Goal: Check status: Check status

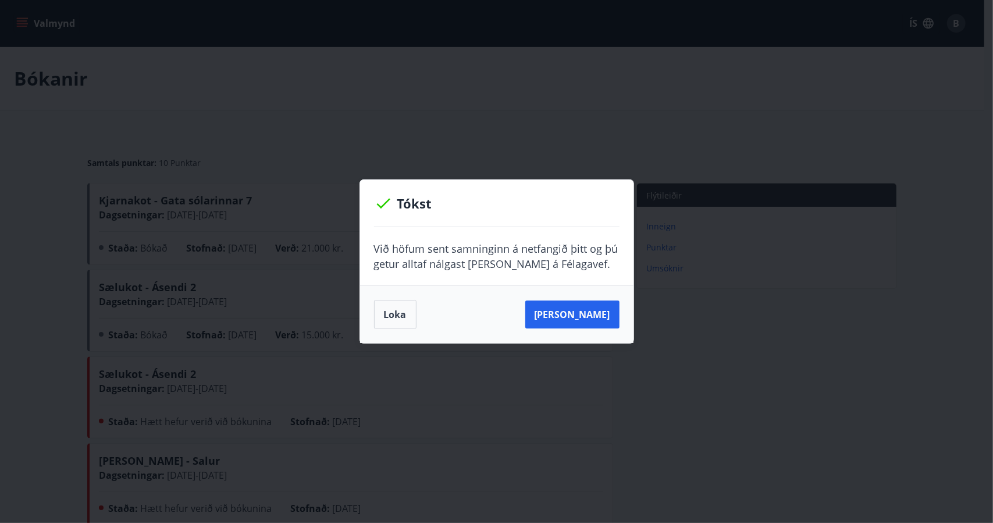
click at [521, 267] on p "Við höfum sent samninginn á netfangið þitt og þú getur alltaf nálgast [PERSON_N…" at bounding box center [497, 256] width 246 height 30
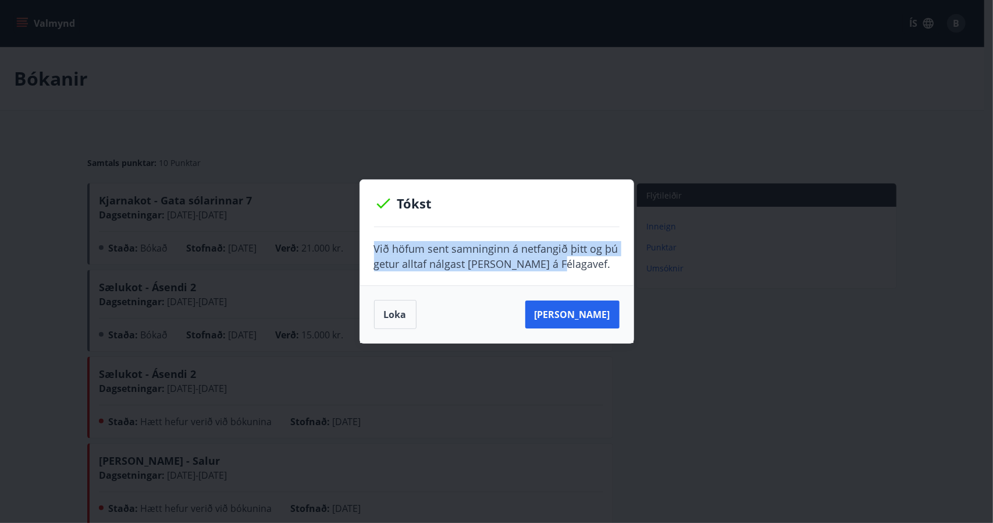
click at [521, 267] on p "Við höfum sent samninginn á netfangið þitt og þú getur alltaf nálgast [PERSON_N…" at bounding box center [497, 256] width 246 height 30
drag, startPoint x: 521, startPoint y: 267, endPoint x: 516, endPoint y: 244, distance: 23.3
click at [516, 244] on p "Við höfum sent samninginn á netfangið þitt og þú getur alltaf nálgast [PERSON_N…" at bounding box center [497, 256] width 246 height 30
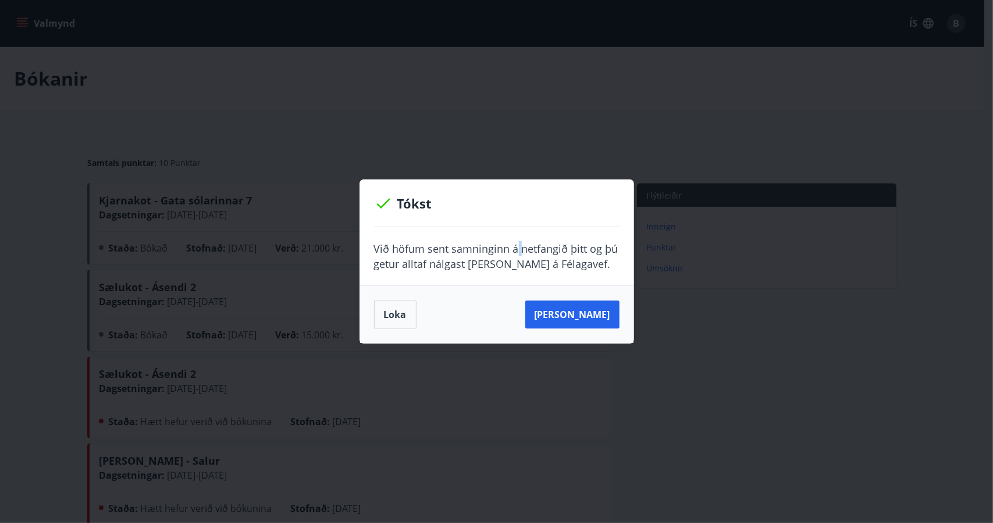
click at [516, 244] on p "Við höfum sent samninginn á netfangið þitt og þú getur alltaf nálgast [PERSON_N…" at bounding box center [497, 256] width 246 height 30
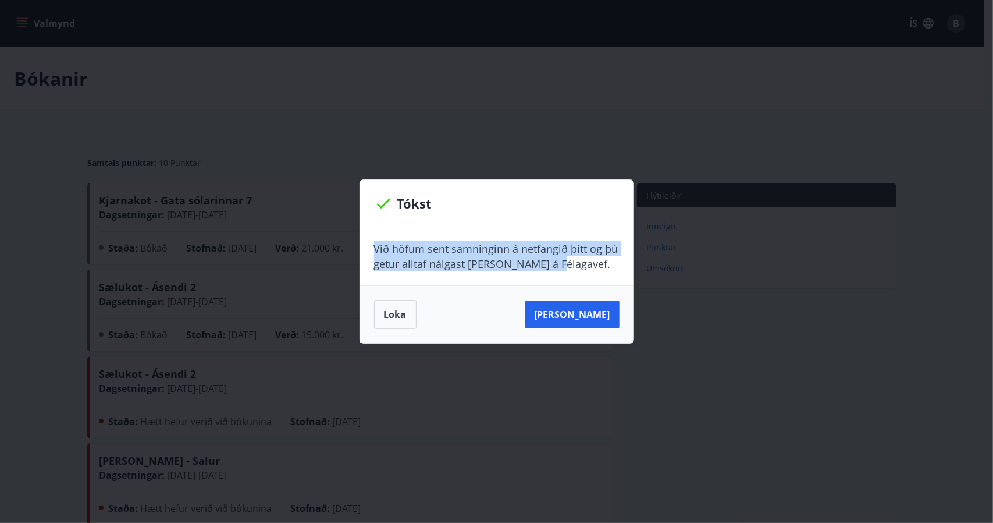
click at [516, 244] on p "Við höfum sent samninginn á netfangið þitt og þú getur alltaf nálgast [PERSON_N…" at bounding box center [497, 256] width 246 height 30
drag, startPoint x: 516, startPoint y: 244, endPoint x: 482, endPoint y: 194, distance: 61.2
click at [482, 194] on div "Tókst Við höfum sent samninginn á netfangið þitt og þú getur alltaf nálgast [PE…" at bounding box center [497, 261] width 275 height 164
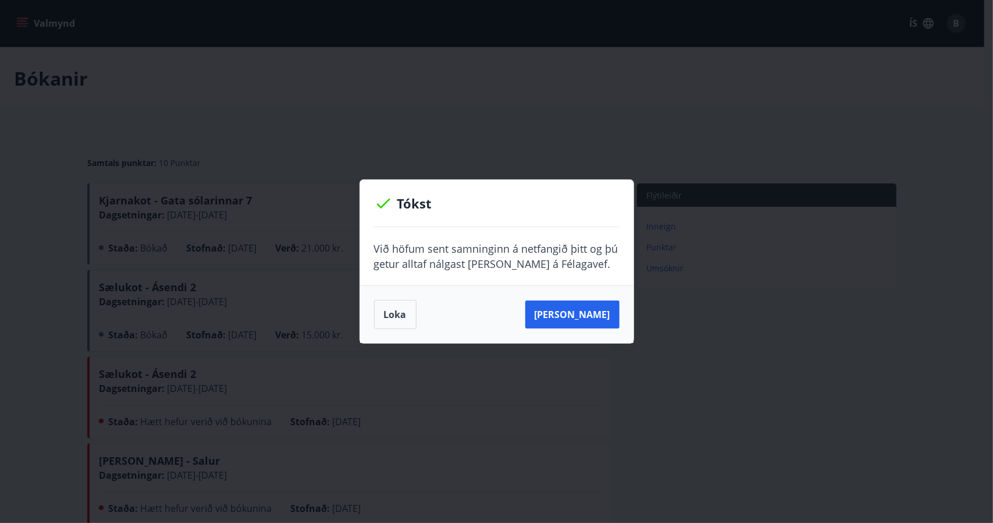
click at [482, 194] on div "Tókst" at bounding box center [496, 203] width 273 height 47
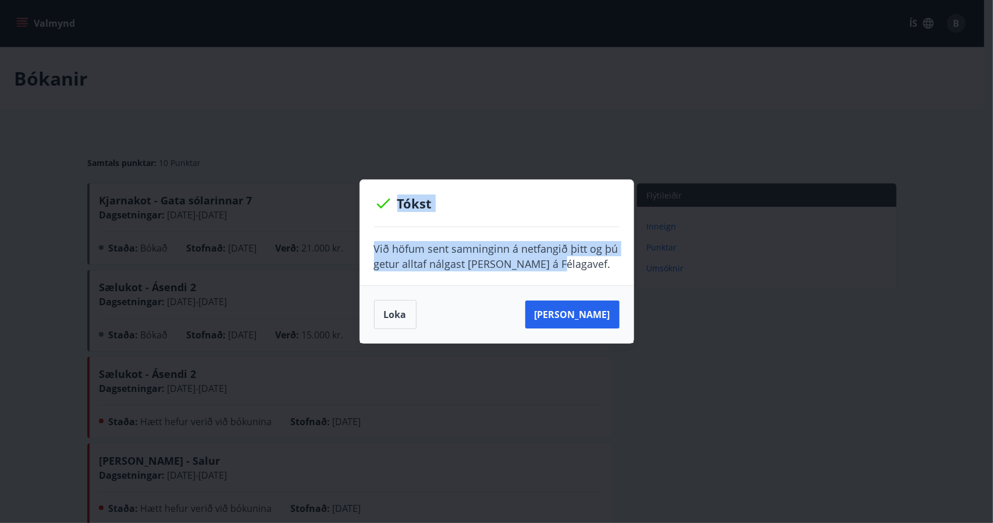
drag, startPoint x: 482, startPoint y: 194, endPoint x: 514, endPoint y: 253, distance: 67.4
click at [514, 253] on div "Tókst Við höfum sent samninginn á netfangið þitt og þú getur alltaf nálgast [PE…" at bounding box center [497, 261] width 275 height 164
click at [514, 253] on p "Við höfum sent samninginn á netfangið þitt og þú getur alltaf nálgast [PERSON_N…" at bounding box center [497, 256] width 246 height 30
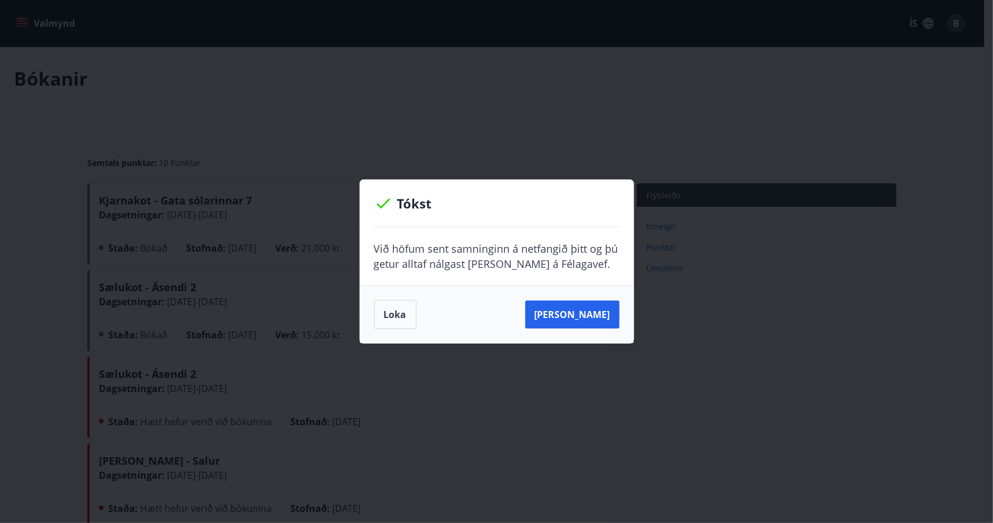
click at [511, 170] on div "Tókst Við höfum sent samninginn á netfangið þitt og þú getur alltaf nálgast [PE…" at bounding box center [496, 261] width 993 height 523
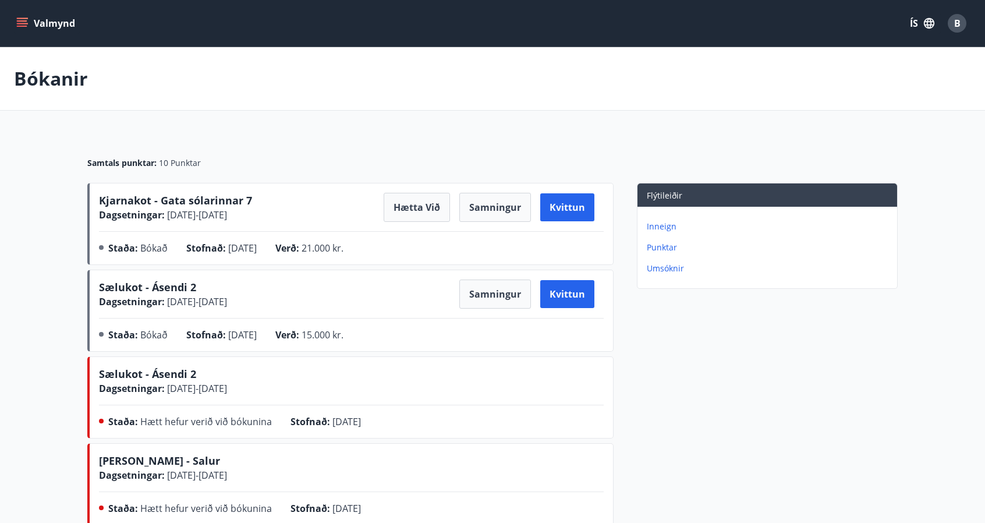
click at [507, 155] on div "Samtals punktar : 10 Punktar" at bounding box center [492, 158] width 810 height 49
